Goal: Information Seeking & Learning: Learn about a topic

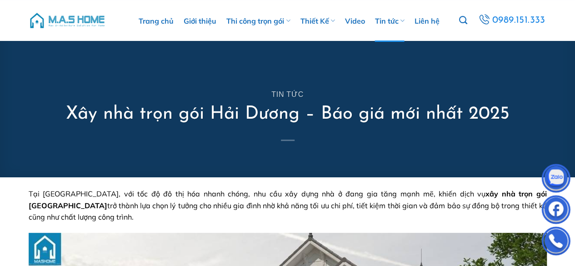
click at [83, 25] on img at bounding box center [67, 20] width 77 height 27
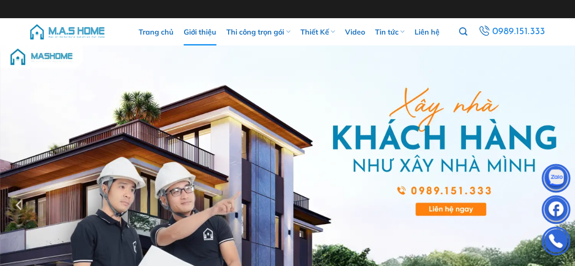
click at [199, 28] on link "Giới thiệu" at bounding box center [200, 31] width 33 height 27
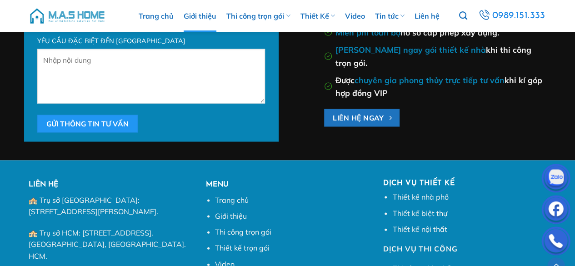
scroll to position [2694, 0]
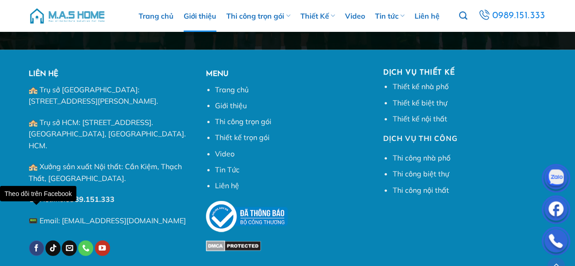
click at [36, 244] on icon "Theo dõi trên Facebook" at bounding box center [36, 248] width 7 height 9
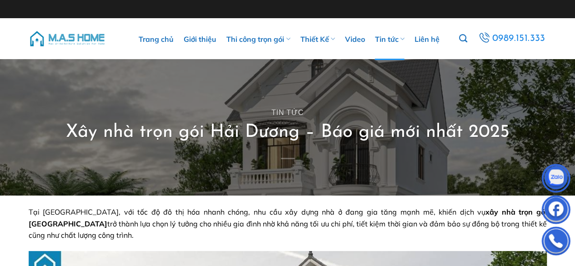
click at [284, 215] on span "Tại Hải Dương, với tốc độ đô thị hóa nhanh chóng, nhu cầu xây dựng nhà ở đang g…" at bounding box center [288, 223] width 518 height 32
click at [88, 40] on img at bounding box center [67, 38] width 77 height 27
